Goal: Task Accomplishment & Management: Manage account settings

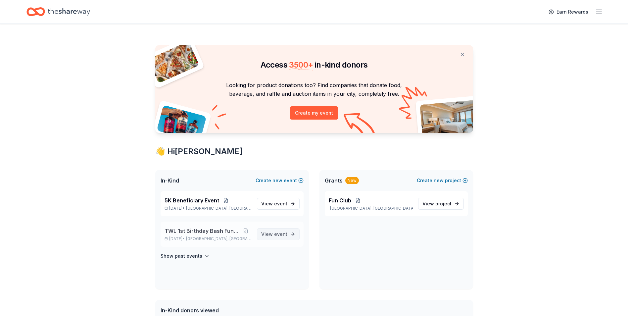
click at [282, 234] on span "event" at bounding box center [280, 234] width 13 height 6
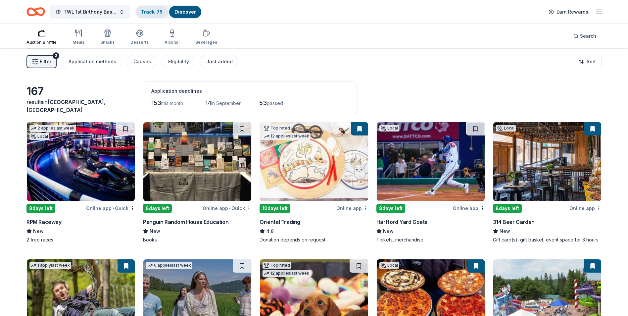
click at [150, 11] on link "Track · 75" at bounding box center [152, 12] width 22 height 6
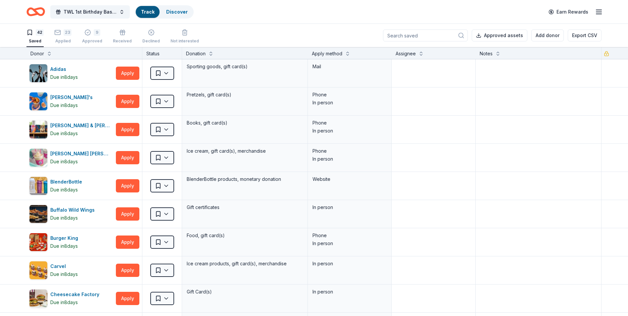
scroll to position [0, 0]
click at [64, 37] on div "23 Applied" at bounding box center [62, 36] width 17 height 15
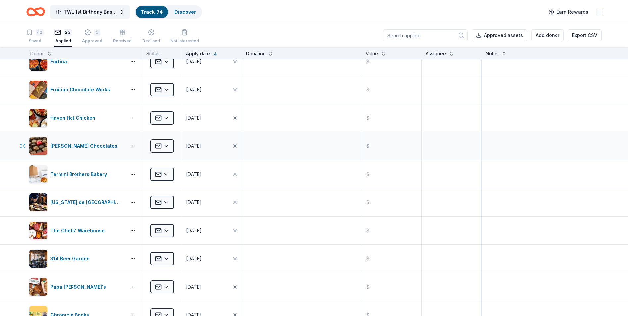
scroll to position [132, 0]
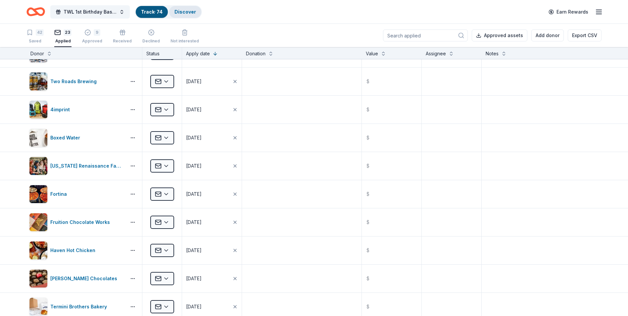
click at [184, 11] on link "Discover" at bounding box center [185, 12] width 22 height 6
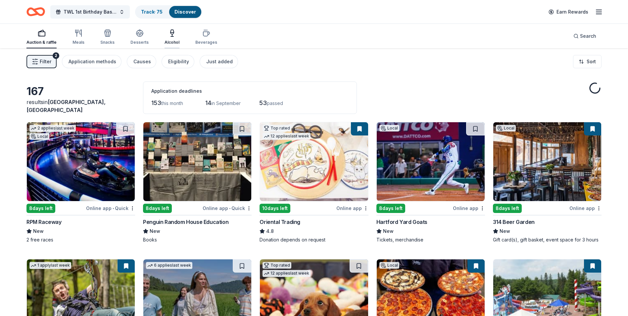
click at [172, 39] on div "Alcohol" at bounding box center [171, 37] width 15 height 16
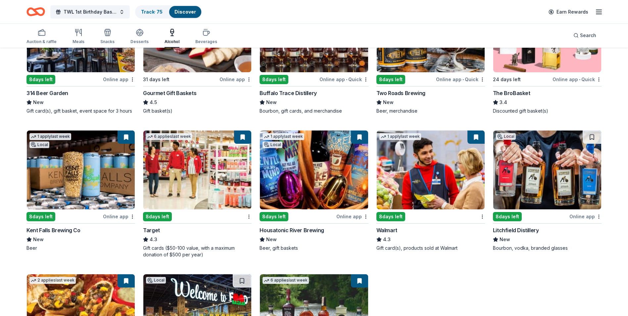
scroll to position [132, 0]
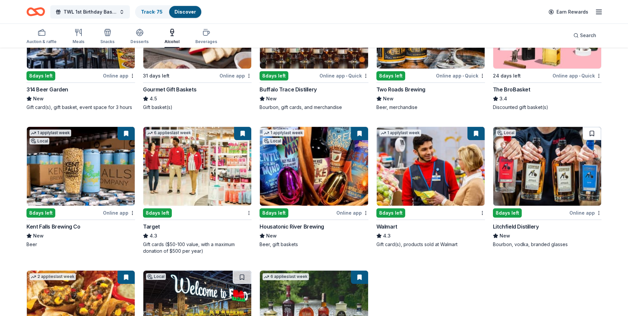
click at [591, 132] on button at bounding box center [591, 133] width 19 height 13
click at [554, 143] on img at bounding box center [547, 166] width 108 height 79
click at [536, 165] on img at bounding box center [547, 166] width 108 height 79
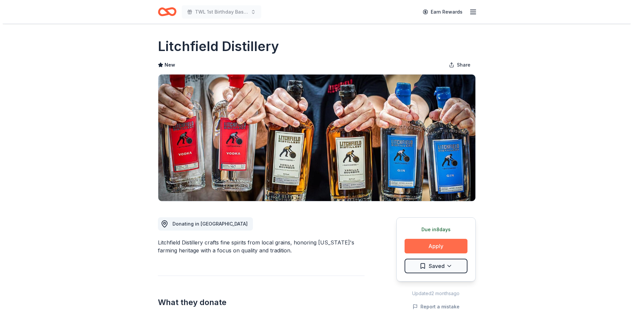
scroll to position [33, 0]
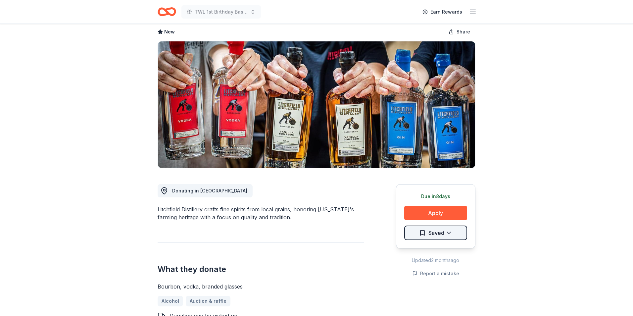
click at [441, 233] on html "TWL 1st Birthday Bash Fundraiser Earn Rewards Due in 8 days Share Litchfield Di…" at bounding box center [316, 125] width 633 height 316
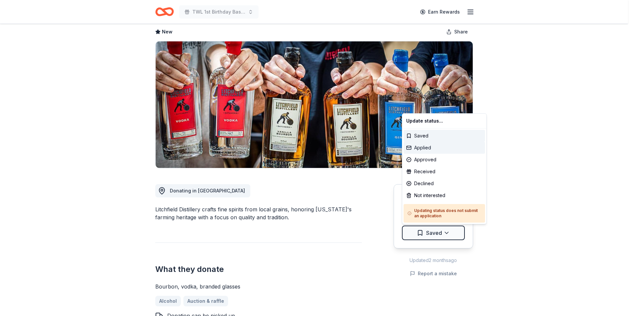
click at [423, 148] on div "Applied" at bounding box center [443, 148] width 81 height 12
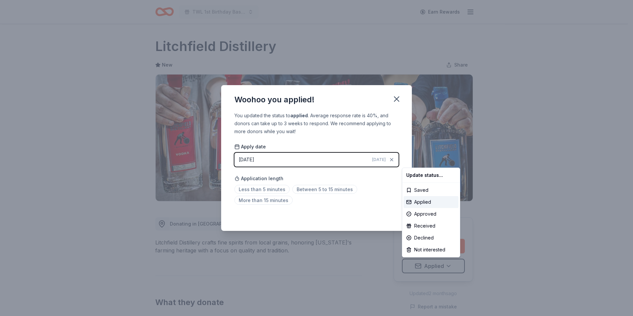
click at [267, 161] on html "TWL 1st Birthday Bash Fundraiser Earn Rewards Due in 8 days Share Litchfield Di…" at bounding box center [316, 158] width 633 height 316
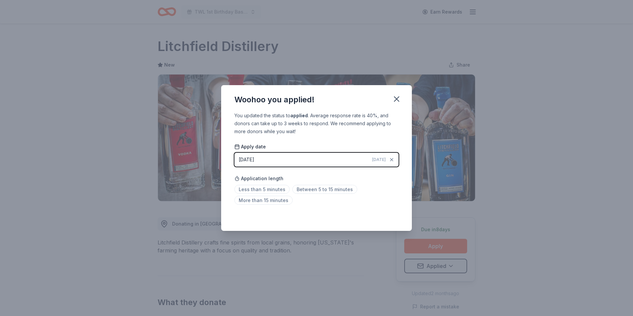
click at [254, 160] on div "08/21/2025" at bounding box center [247, 160] width 16 height 8
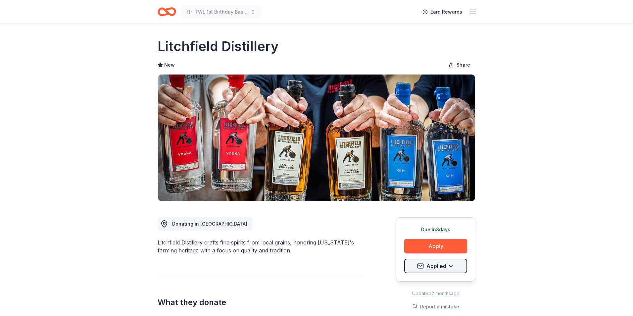
click at [438, 267] on html "TWL 1st Birthday Bash Fundraiser Earn Rewards Due in 8 days Share Litchfield Di…" at bounding box center [316, 158] width 633 height 316
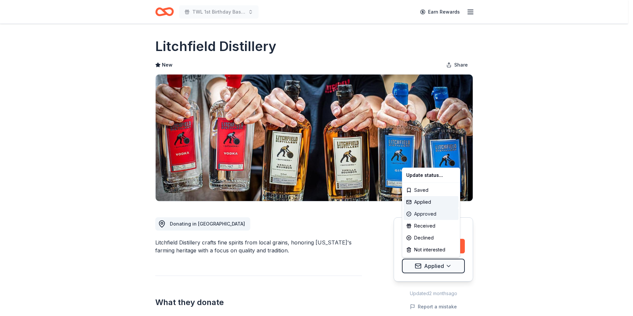
click at [422, 211] on div "Approved" at bounding box center [430, 214] width 55 height 12
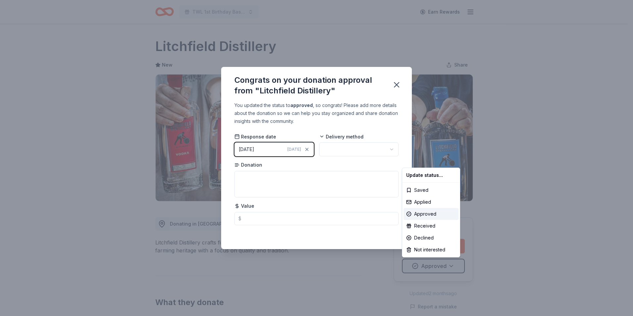
click at [290, 177] on html "TWL 1st Birthday Bash Fundraiser Earn Rewards Due in 8 days Share Litchfield Di…" at bounding box center [316, 158] width 633 height 316
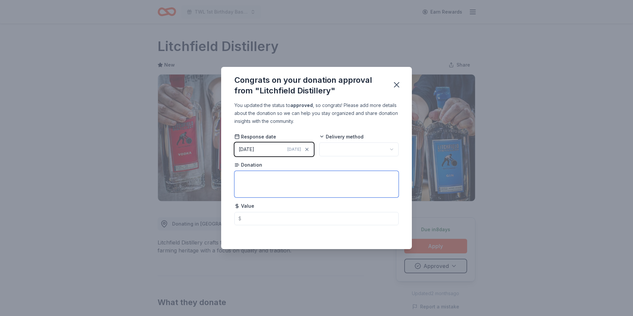
click at [290, 177] on textarea at bounding box center [316, 184] width 164 height 26
click at [396, 84] on icon "button" at bounding box center [396, 84] width 5 height 5
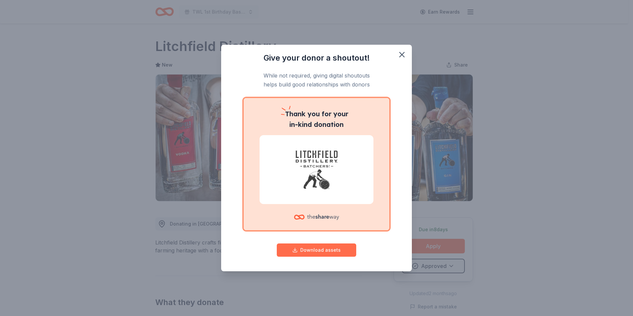
click at [320, 252] on button "Download assets" at bounding box center [316, 249] width 79 height 13
click at [402, 55] on icon "button" at bounding box center [401, 54] width 5 height 5
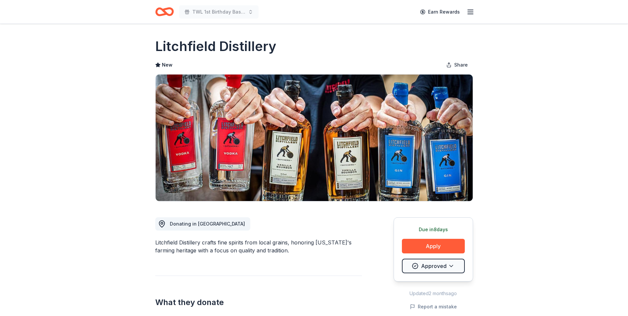
click at [159, 10] on icon "Home" at bounding box center [164, 12] width 19 height 16
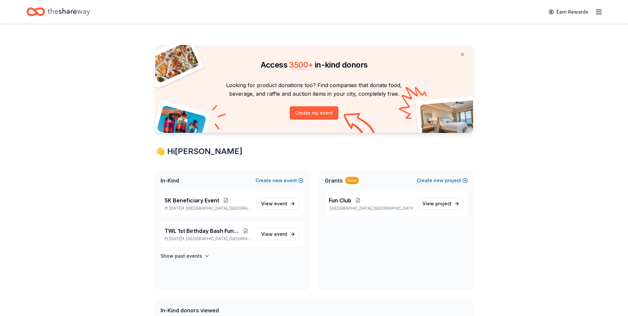
drag, startPoint x: 73, startPoint y: 11, endPoint x: 55, endPoint y: 13, distance: 18.7
click at [55, 13] on icon "Home" at bounding box center [69, 12] width 42 height 14
click at [58, 12] on icon "Home" at bounding box center [69, 11] width 42 height 7
